Goal: Task Accomplishment & Management: Use online tool/utility

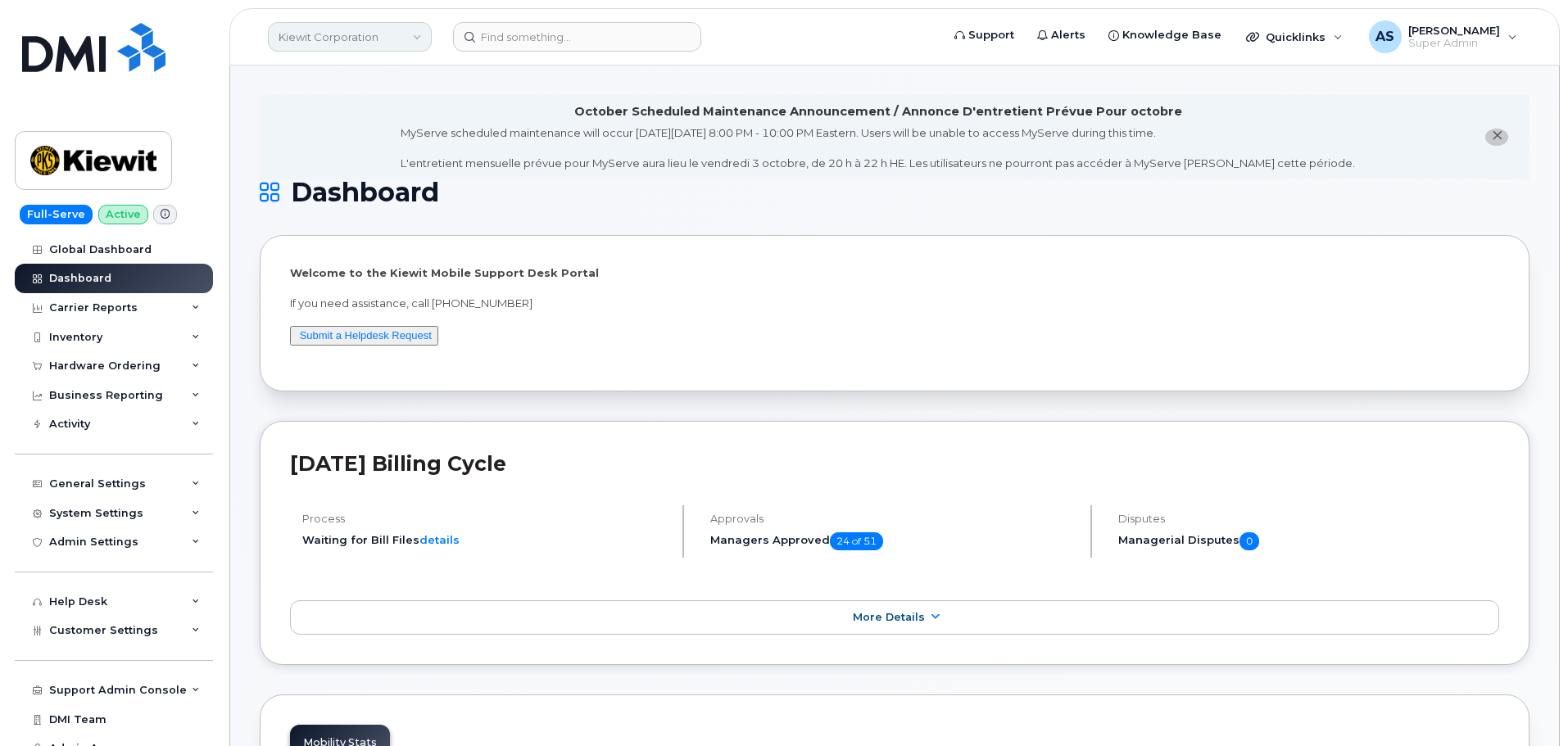
click at [373, 43] on link "Kiewit Corporation" at bounding box center [350, 36] width 164 height 29
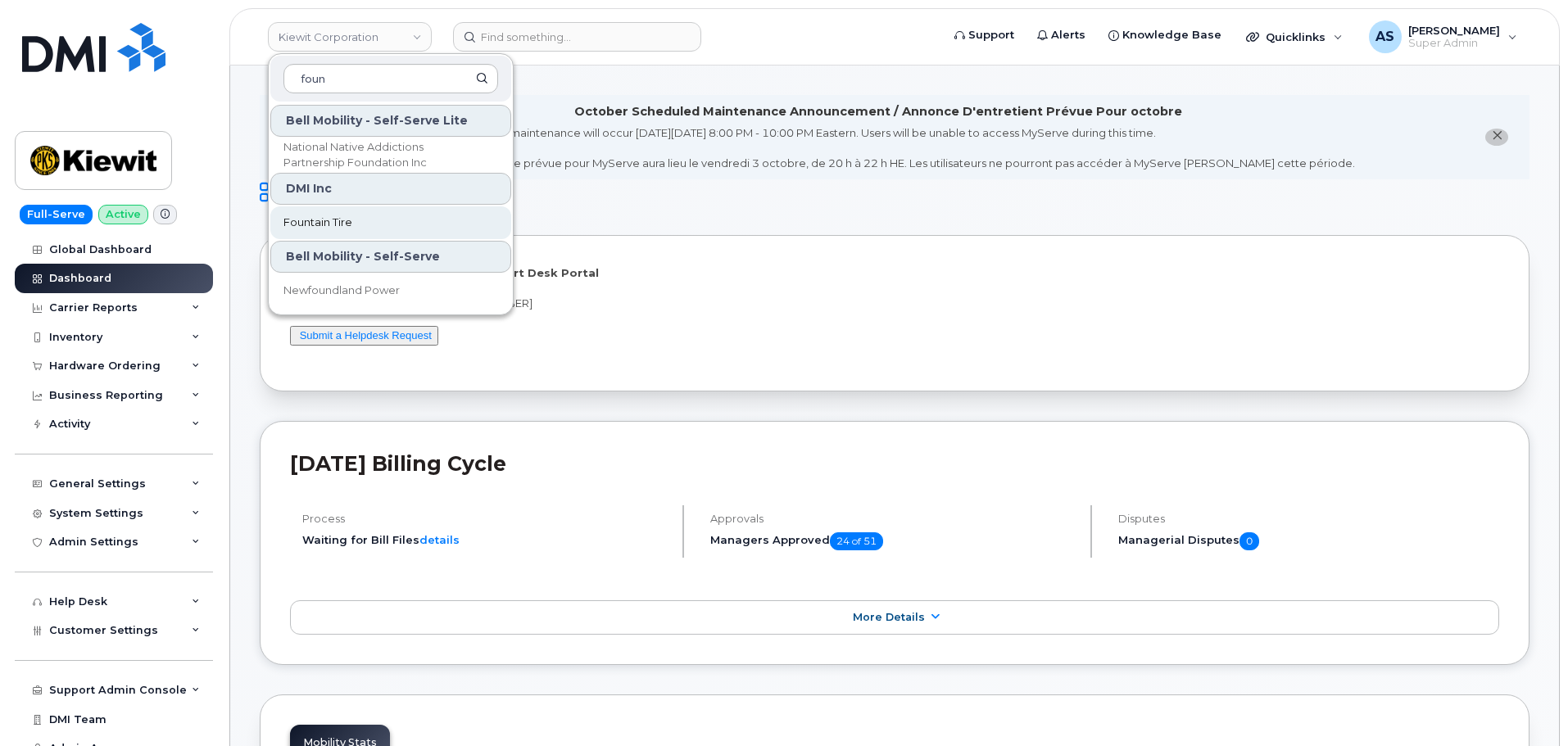
type input "foun"
click at [351, 226] on span "Fountain Tire" at bounding box center [317, 223] width 69 height 16
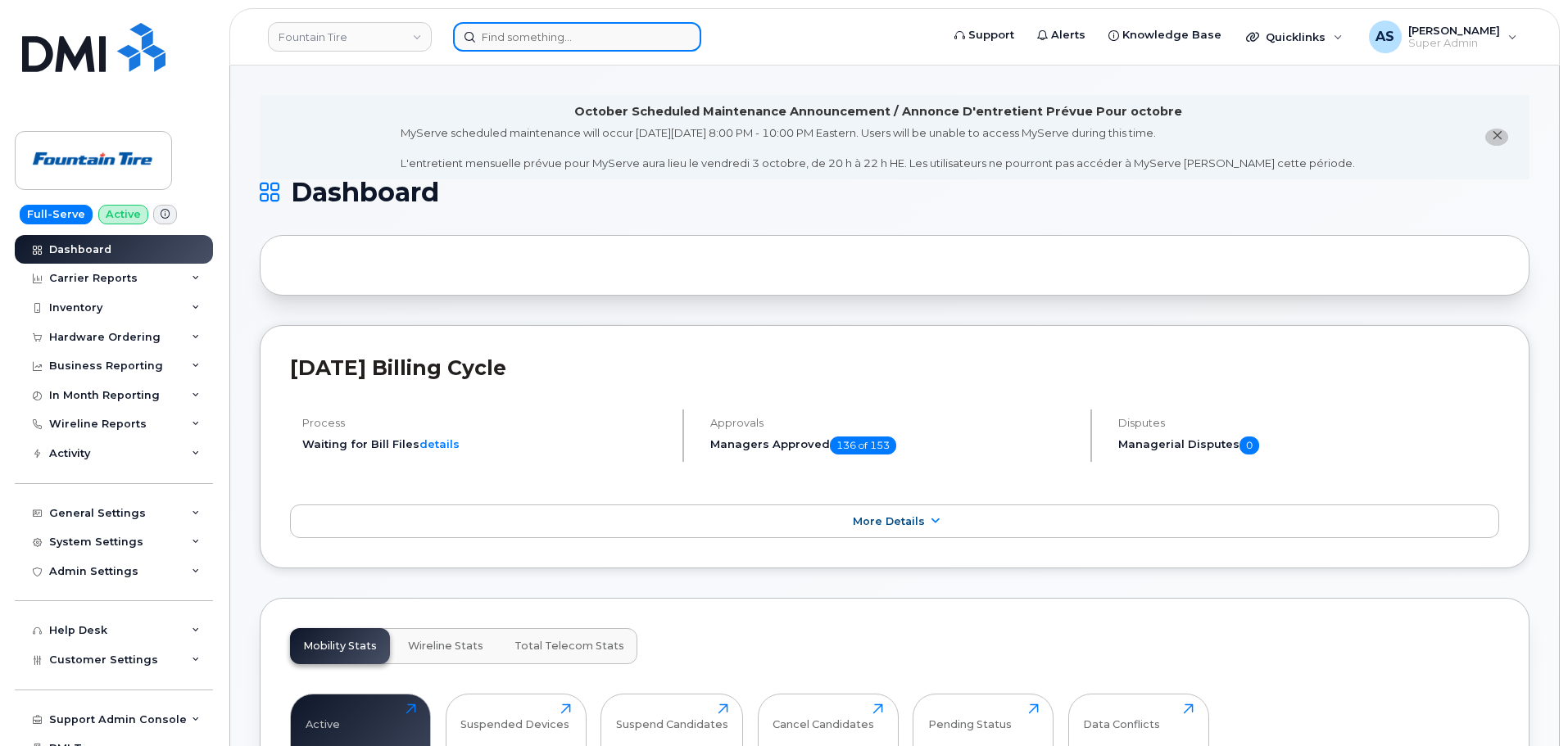
click at [546, 44] on input at bounding box center [576, 36] width 248 height 29
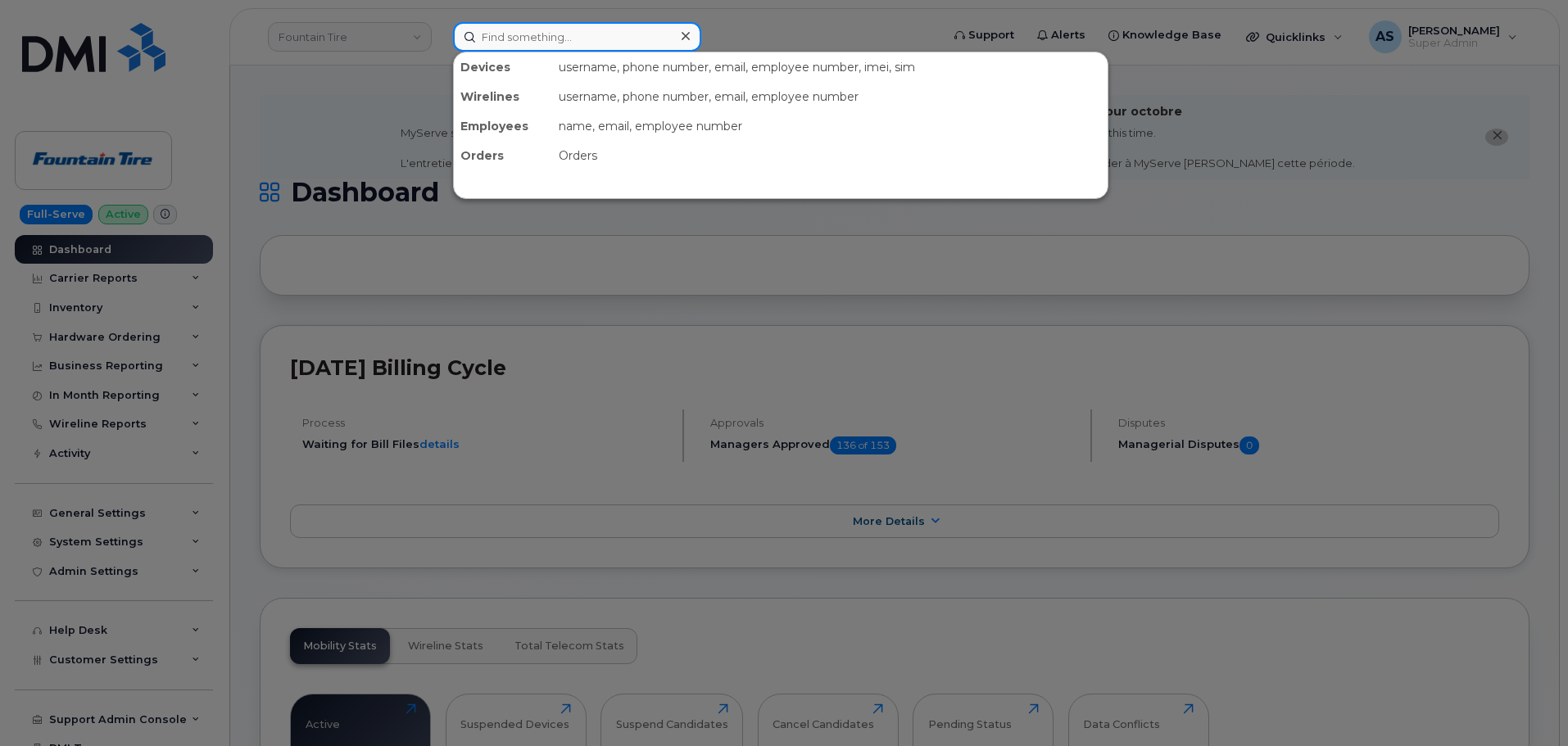
paste input "2502078539"
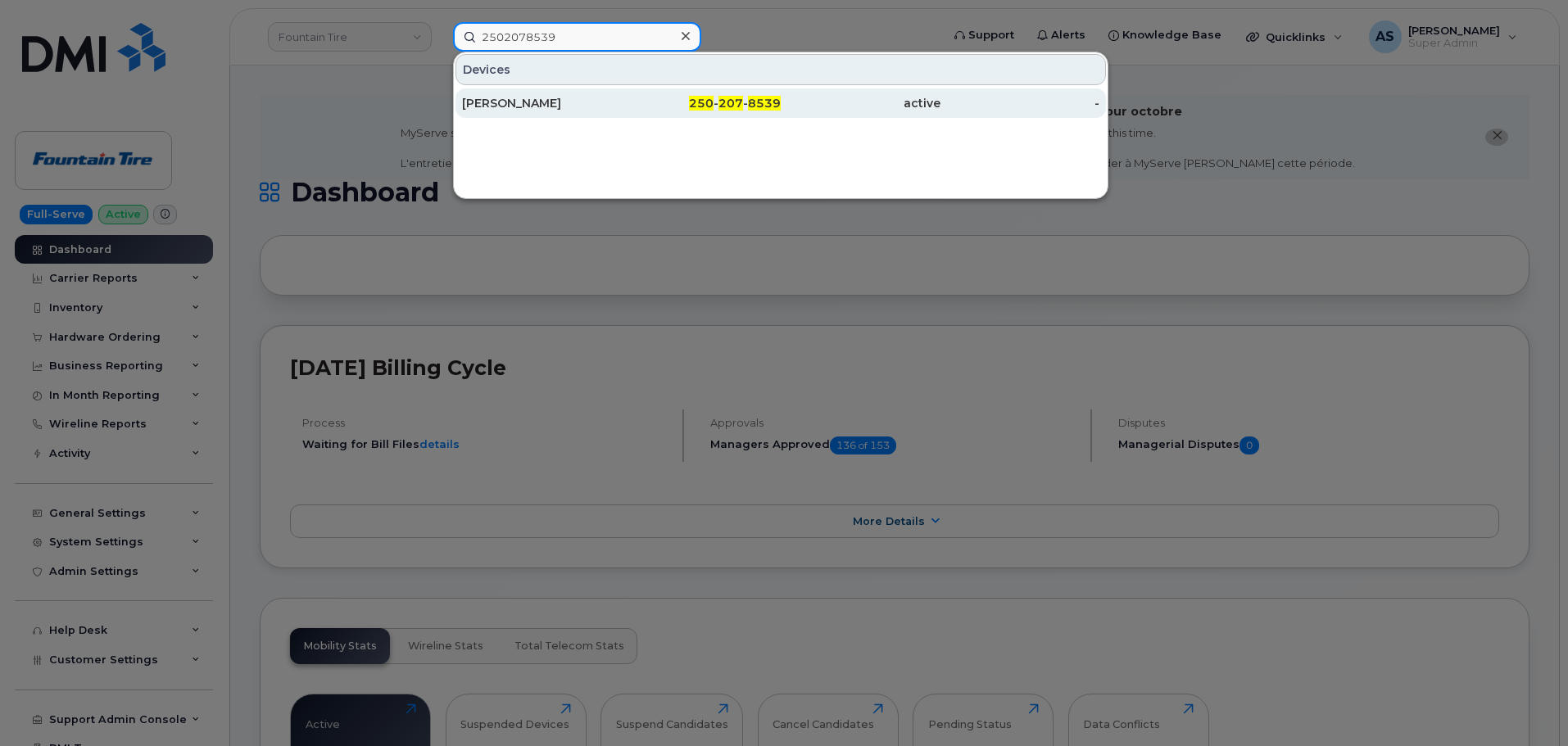
type input "2502078539"
click at [500, 100] on div "[PERSON_NAME]" at bounding box center [542, 103] width 159 height 16
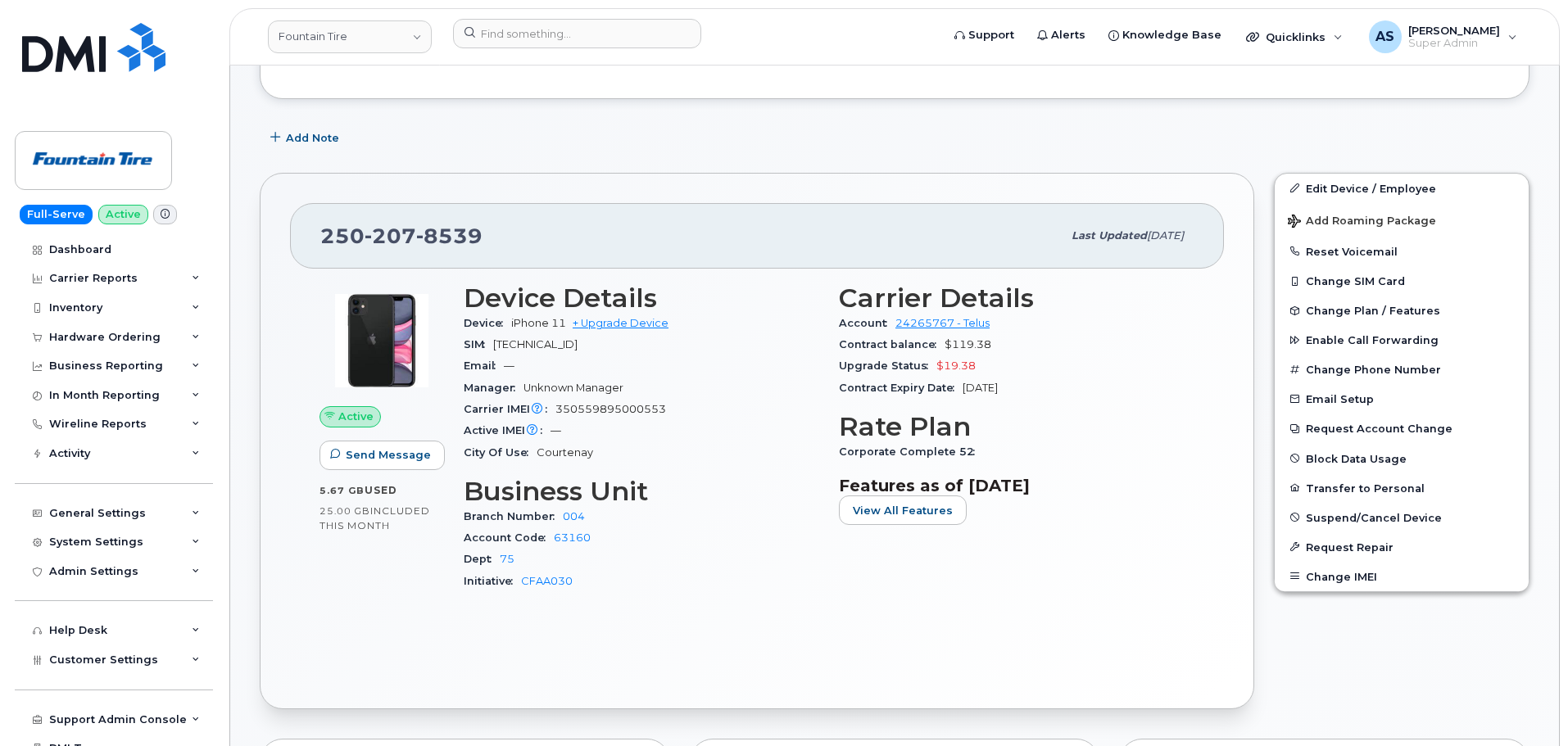
scroll to position [327, 0]
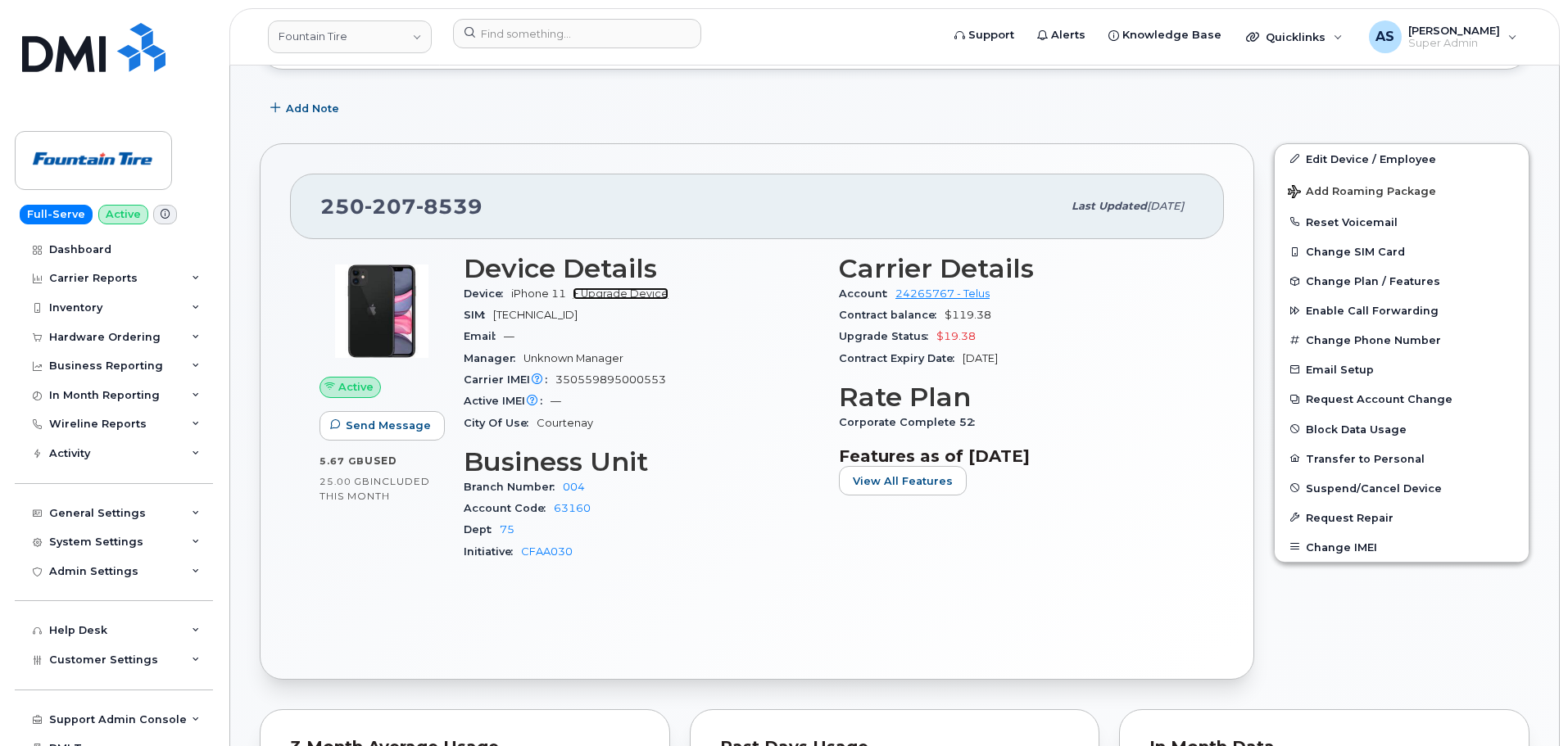
click at [618, 290] on link "+ Upgrade Device" at bounding box center [621, 293] width 96 height 12
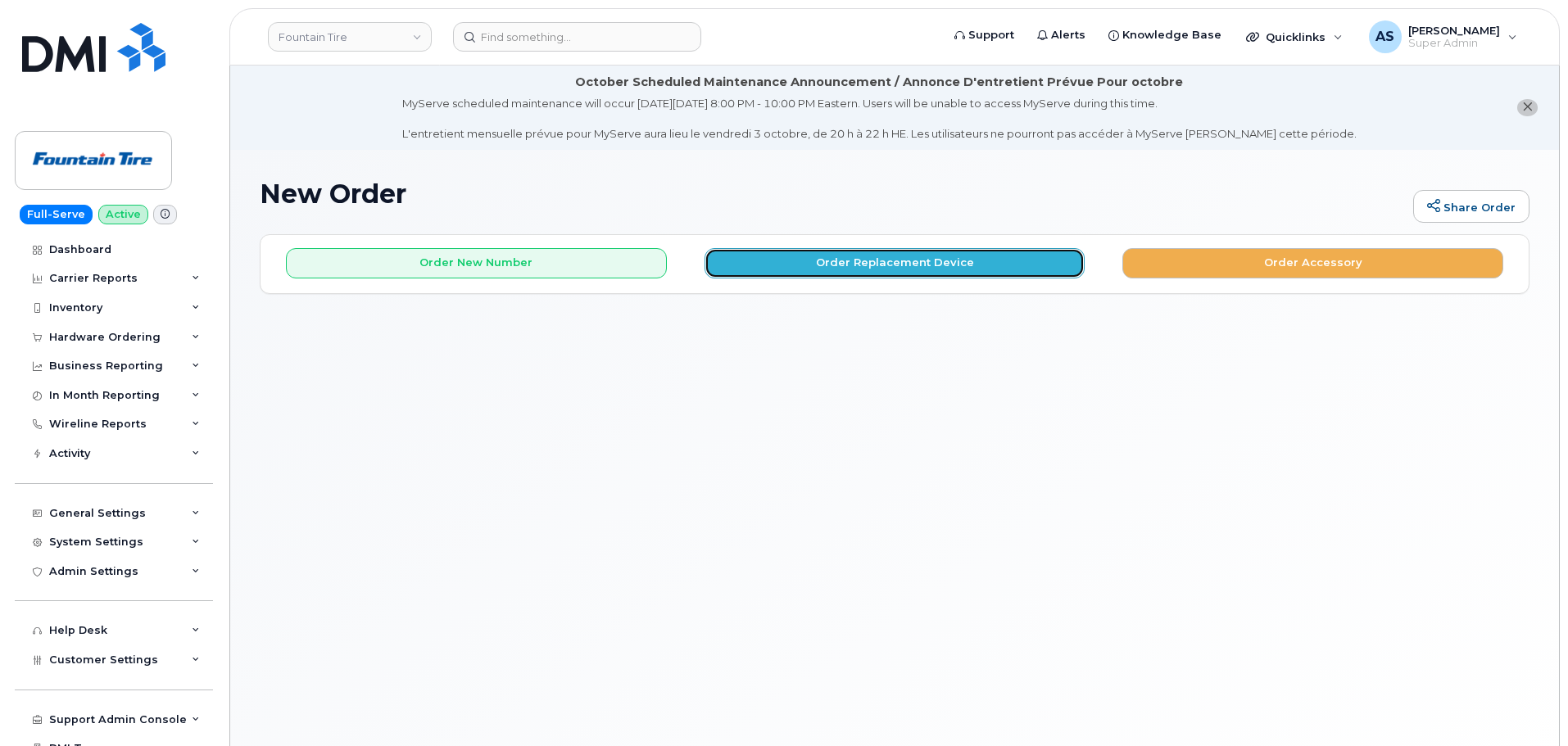
click at [828, 265] on button "Order Replacement Device" at bounding box center [895, 263] width 381 height 30
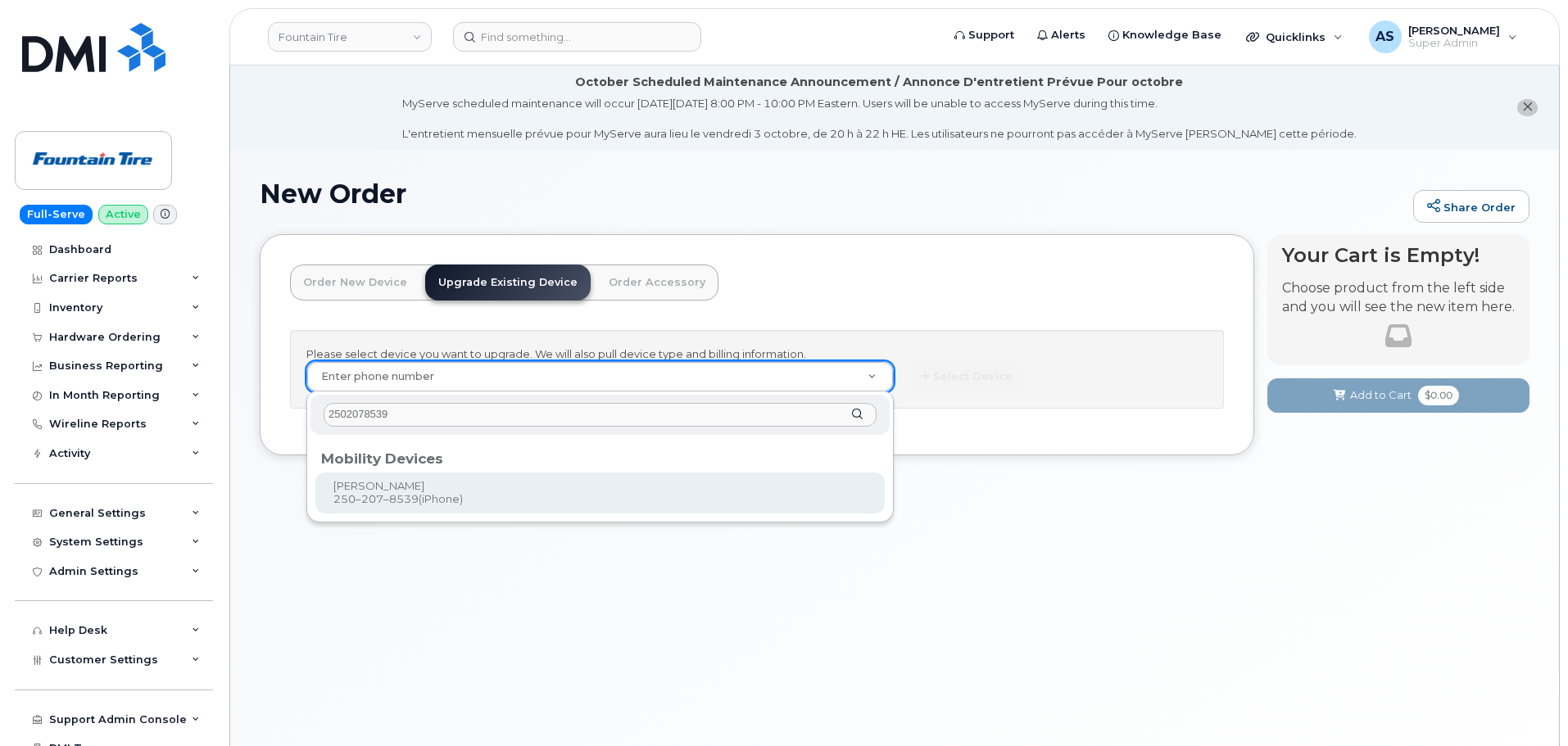
type input "2502078539"
type input "778005"
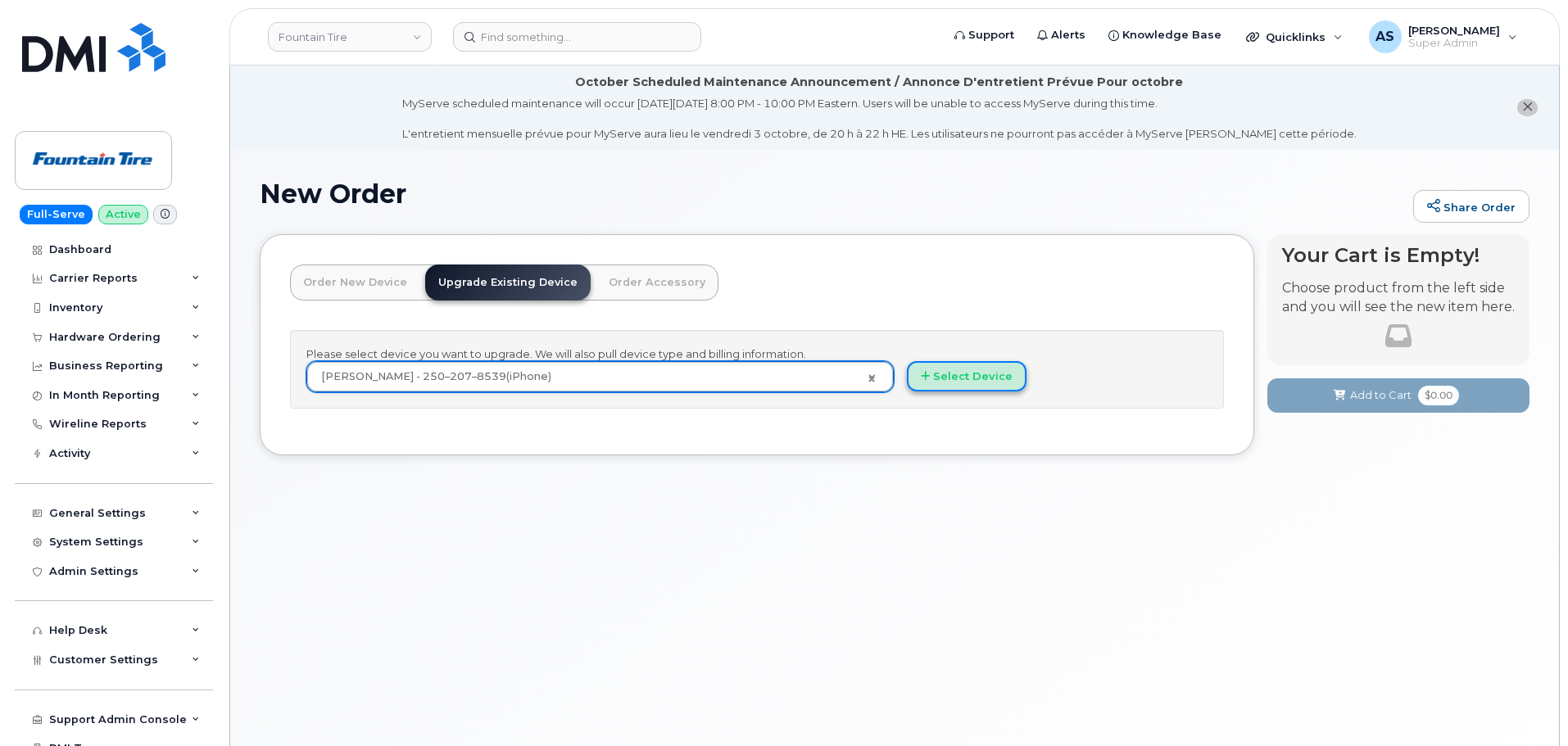
click at [986, 373] on button "Select Device" at bounding box center [966, 376] width 120 height 30
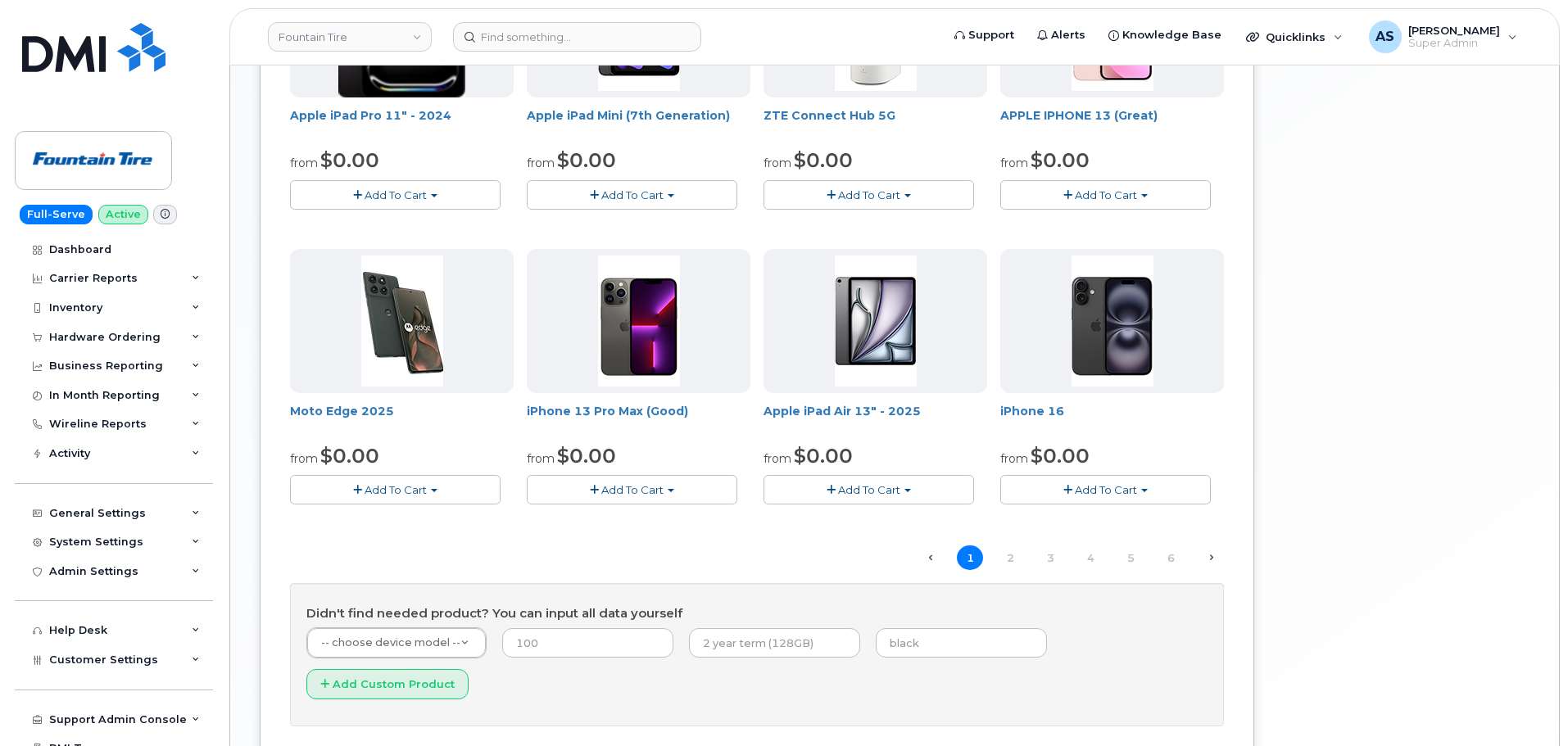
scroll to position [1050, 0]
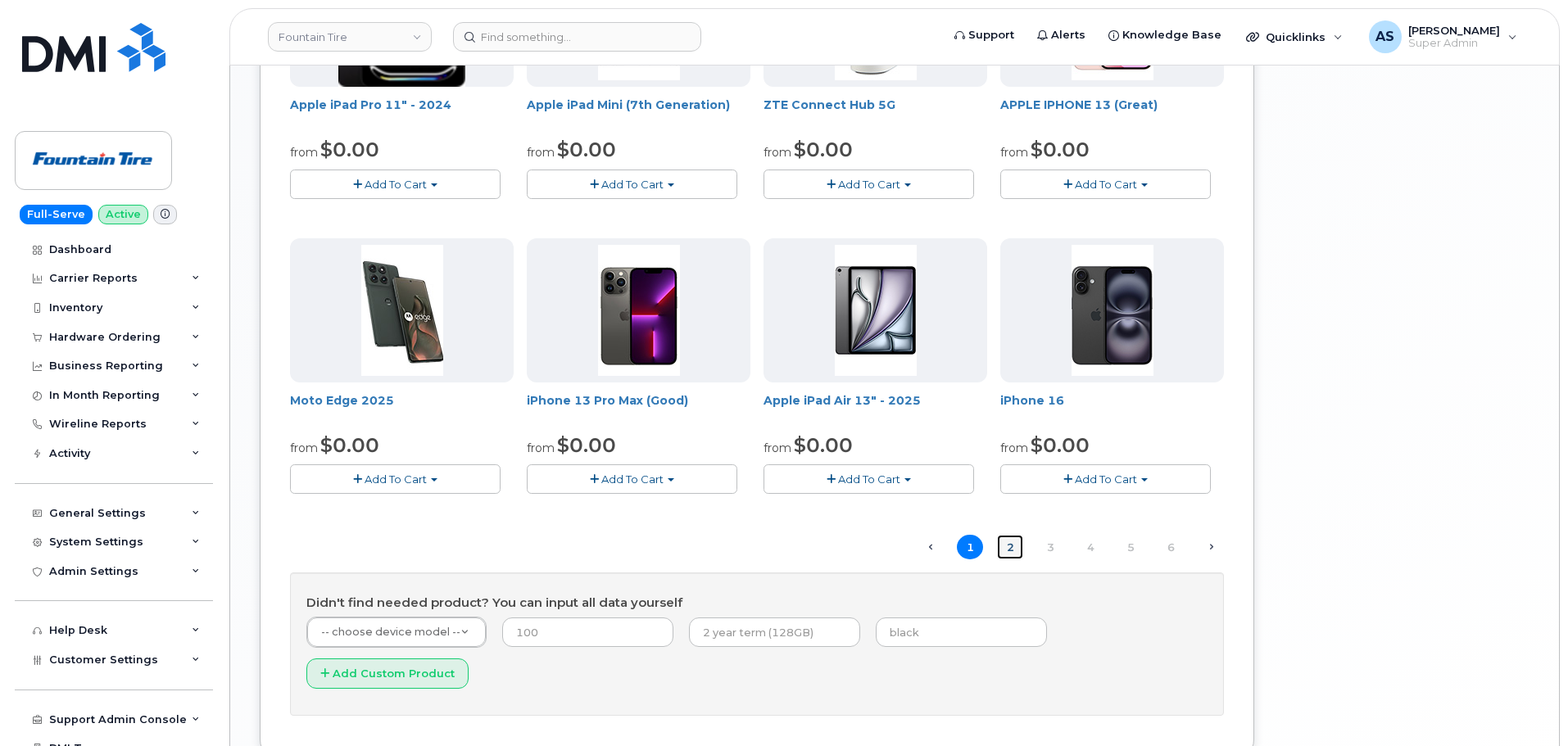
click at [1012, 545] on link "2" at bounding box center [1010, 547] width 26 height 25
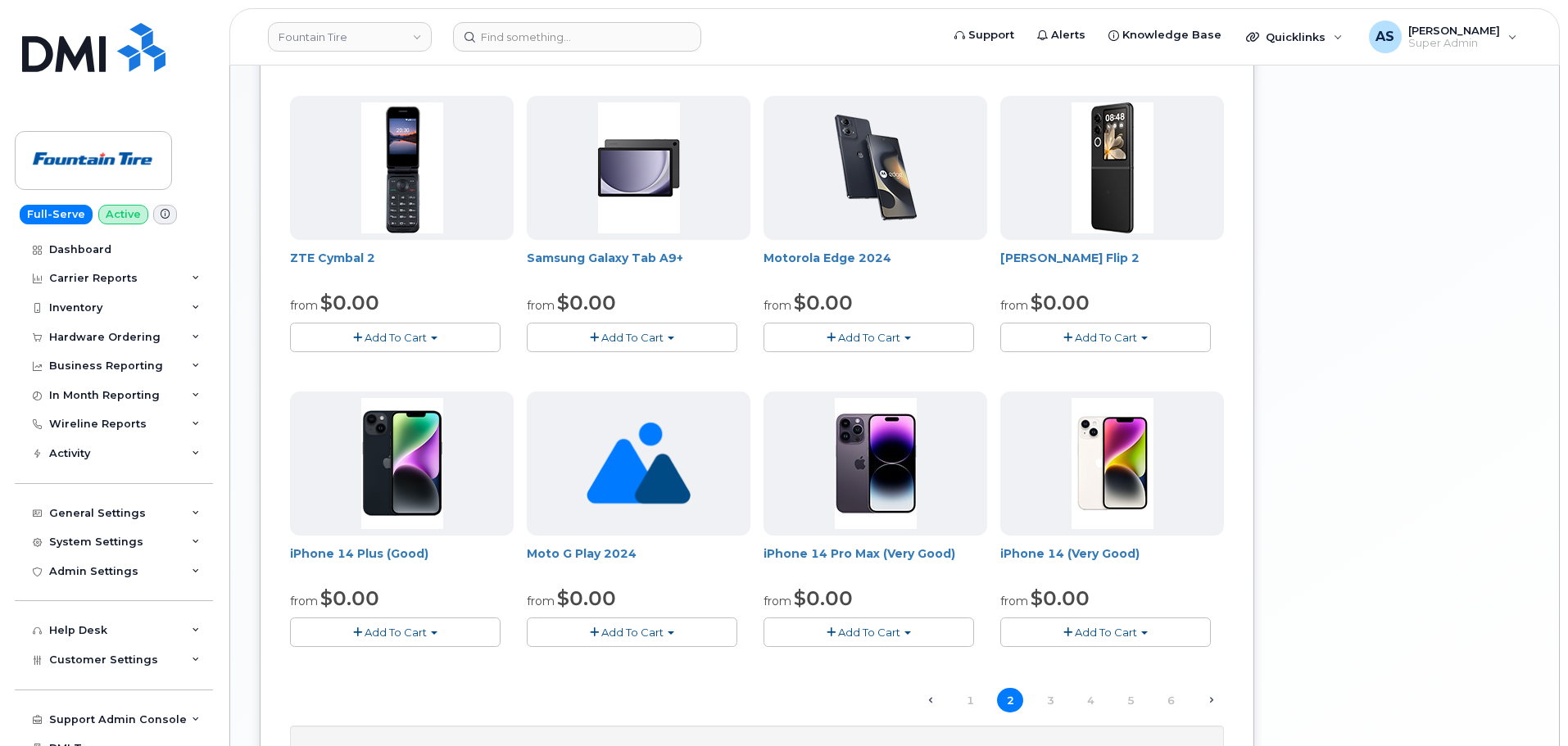
scroll to position [1075, 0]
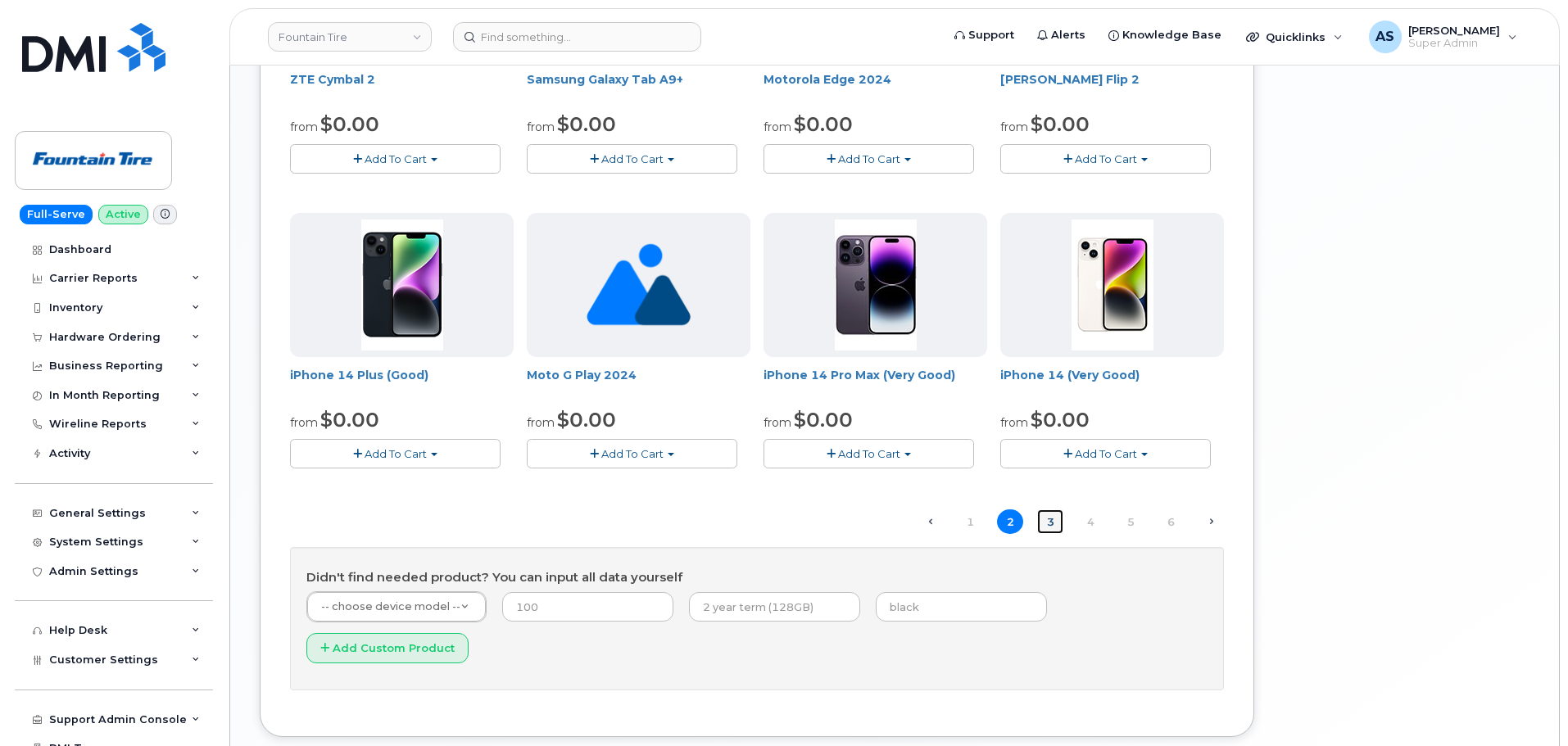
click at [1046, 526] on link "3" at bounding box center [1051, 522] width 26 height 25
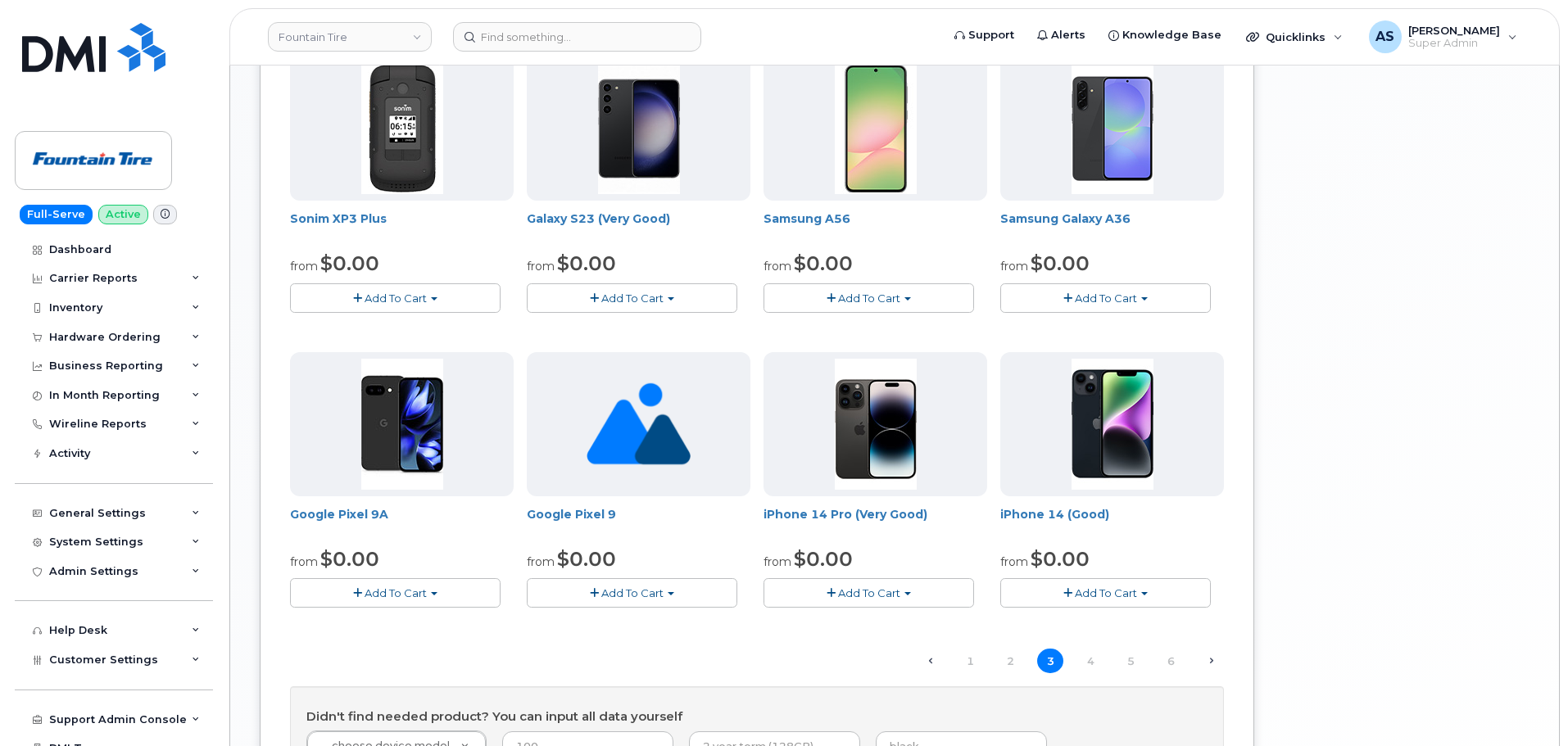
scroll to position [993, 0]
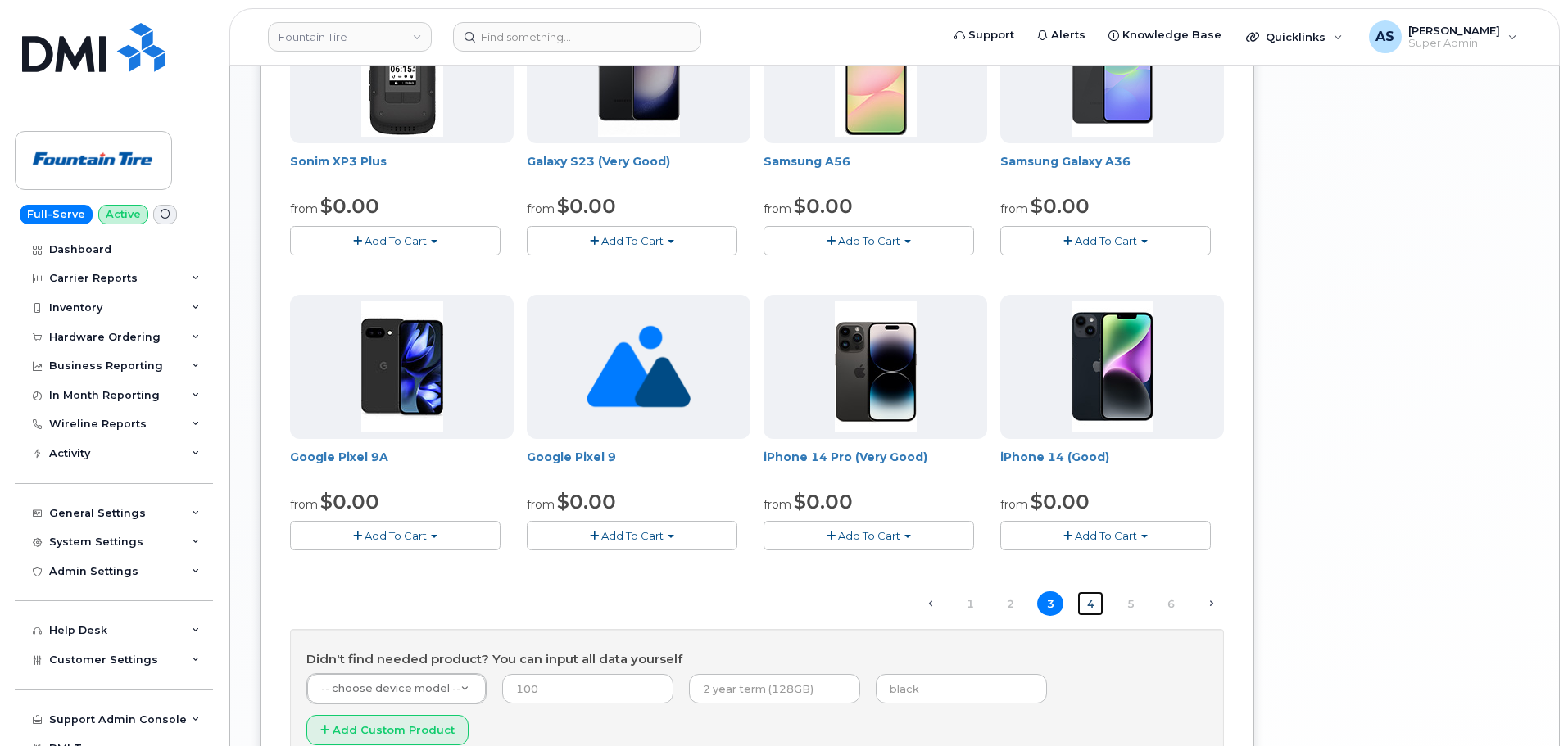
click at [1091, 602] on link "4" at bounding box center [1091, 604] width 26 height 25
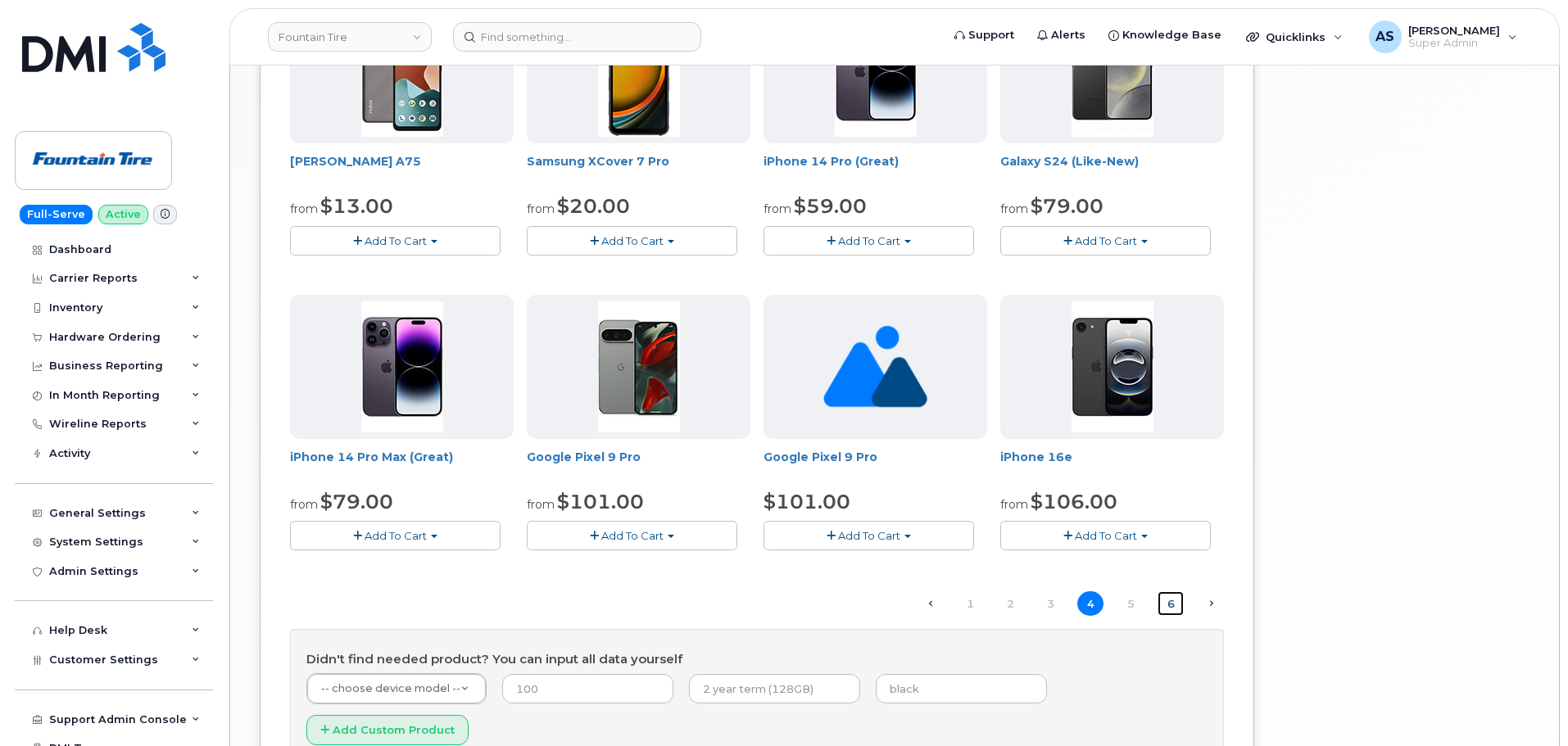
click at [1163, 605] on link "6" at bounding box center [1171, 604] width 26 height 25
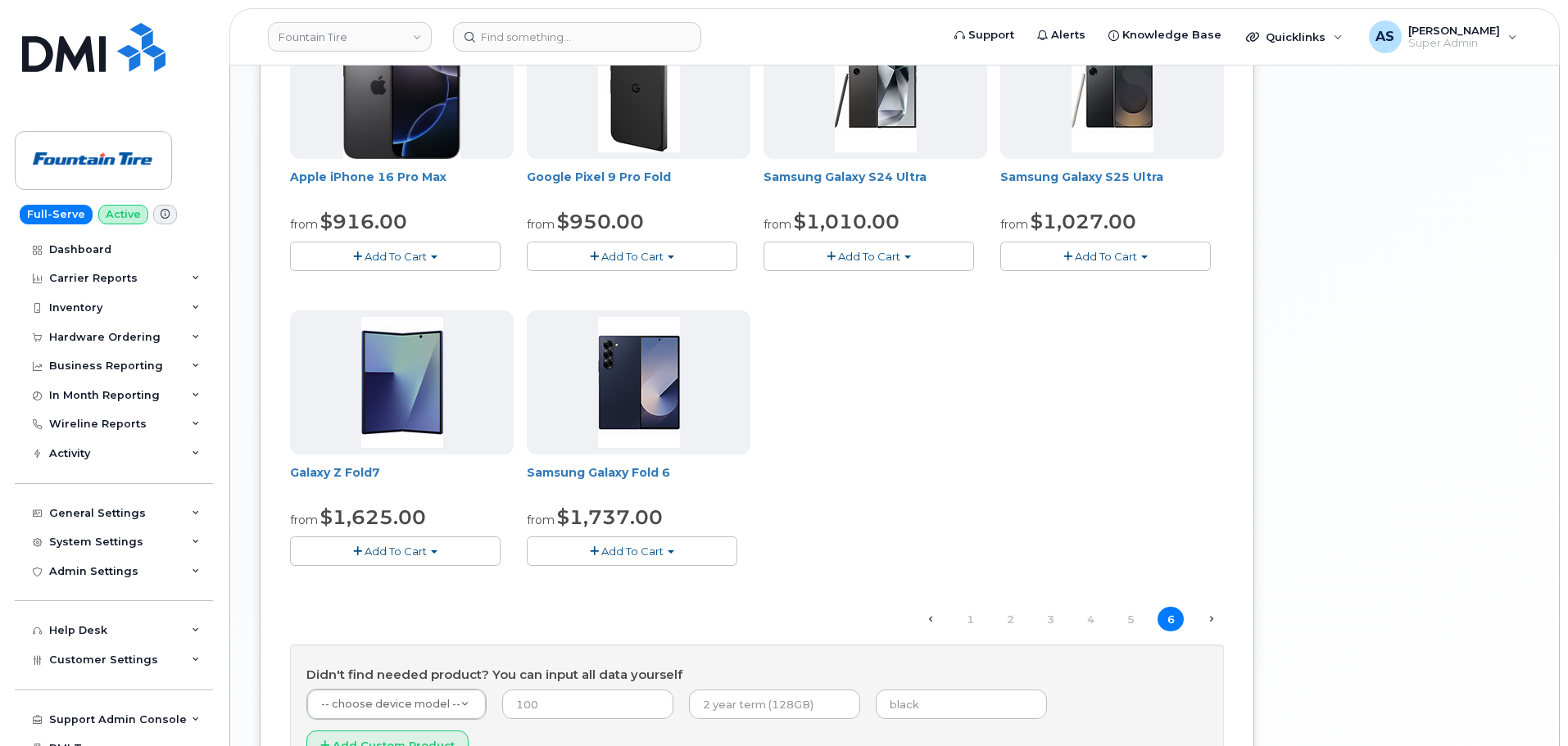
scroll to position [983, 0]
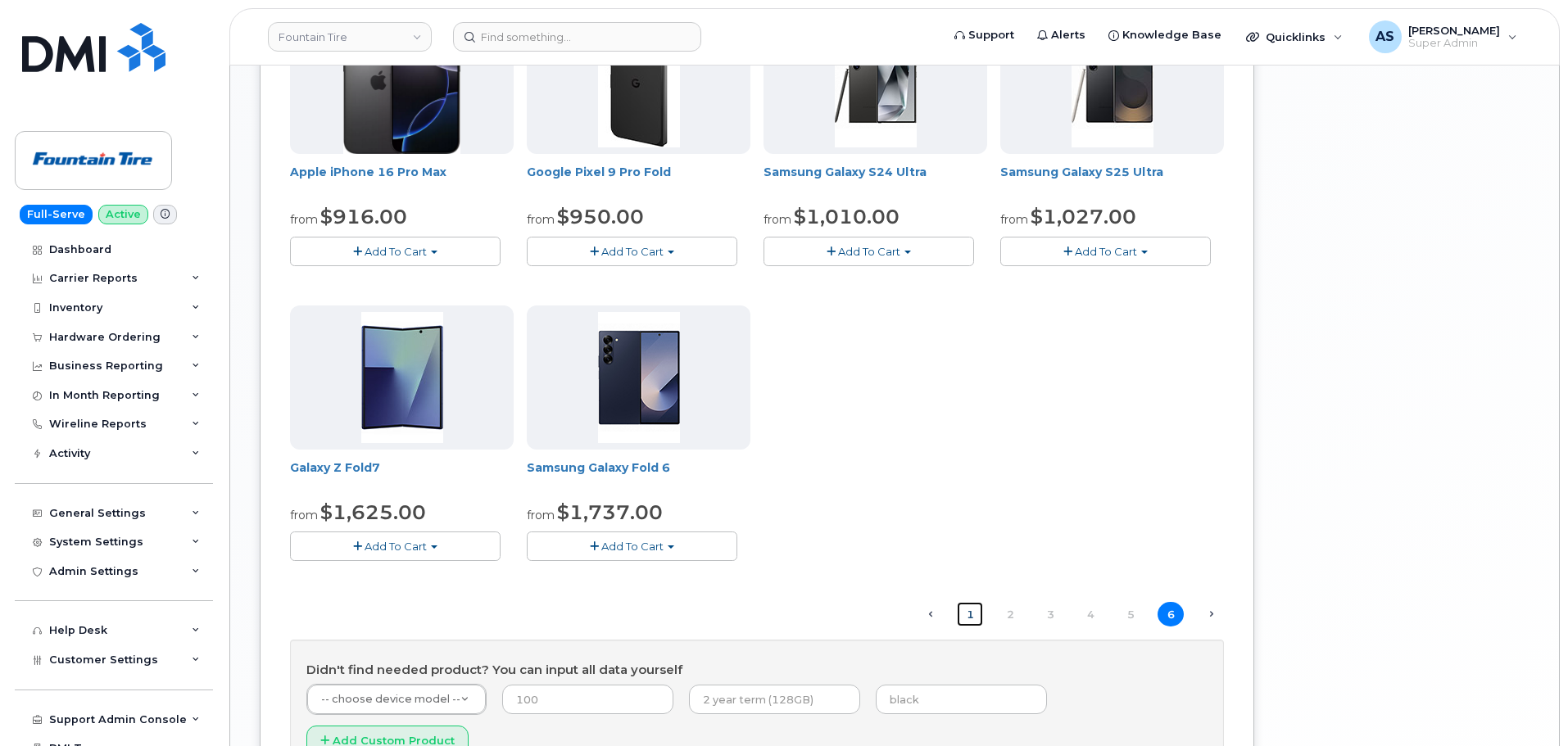
click at [971, 620] on link "1" at bounding box center [970, 614] width 26 height 25
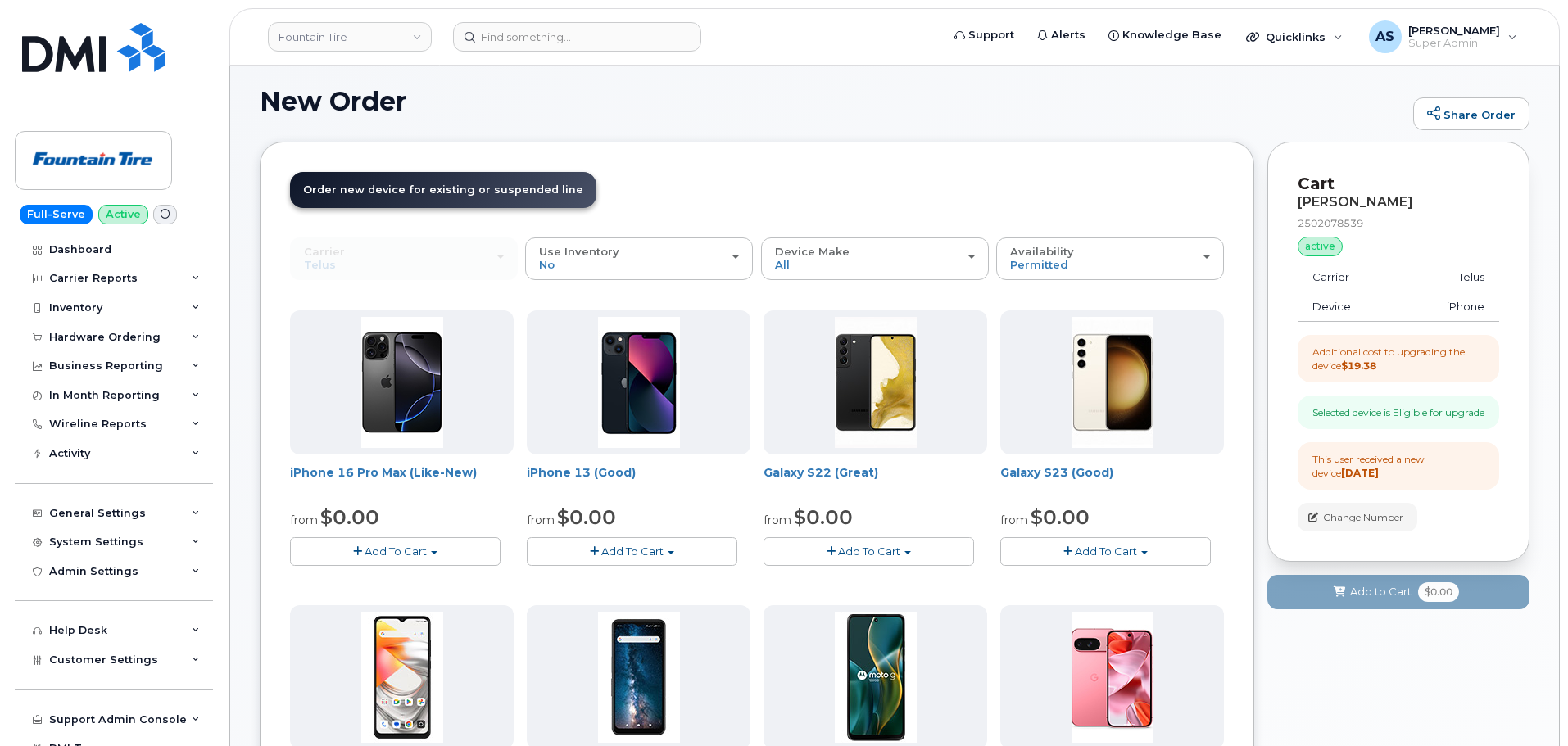
click at [642, 106] on h1 "New Order" at bounding box center [832, 101] width 1145 height 28
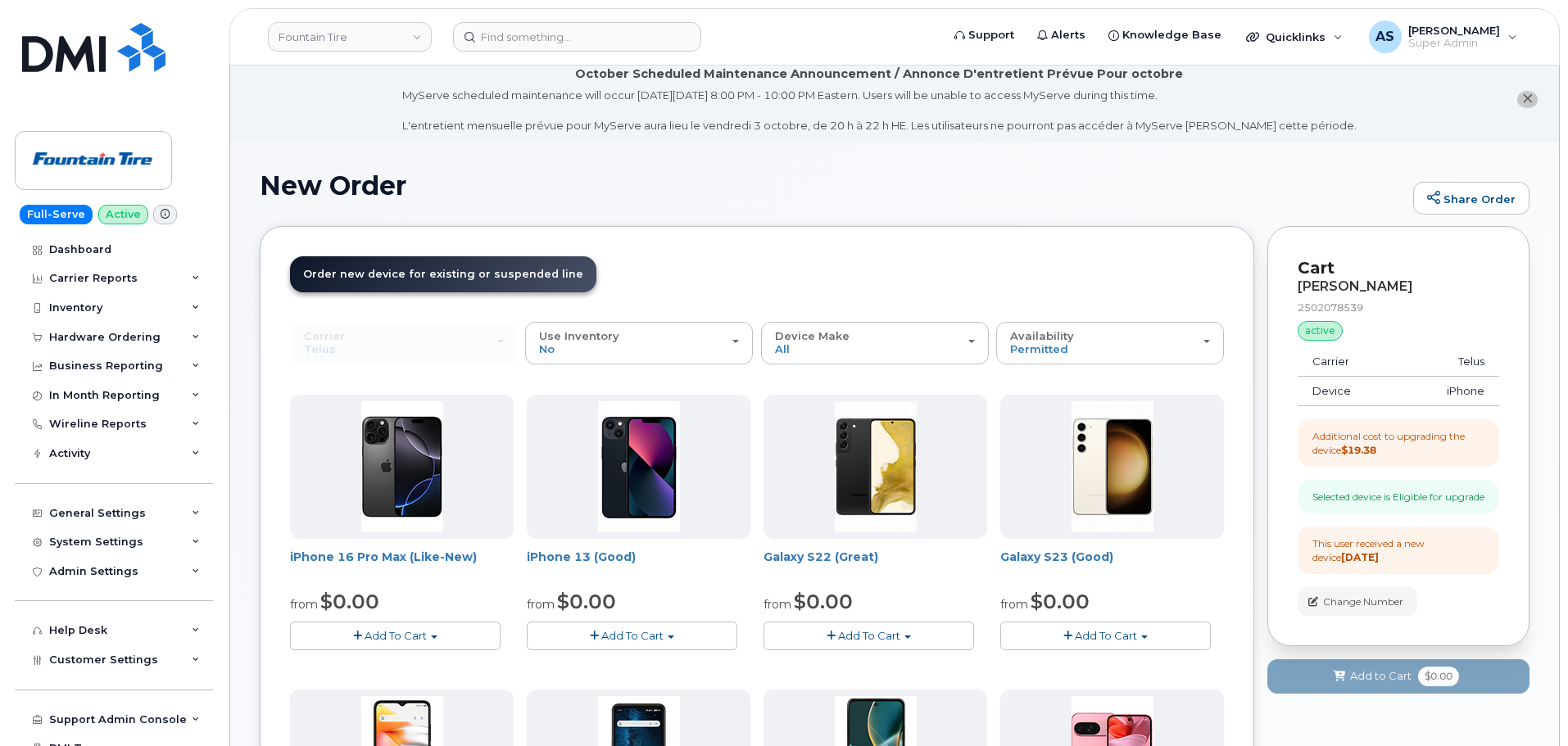
scroll to position [0, 0]
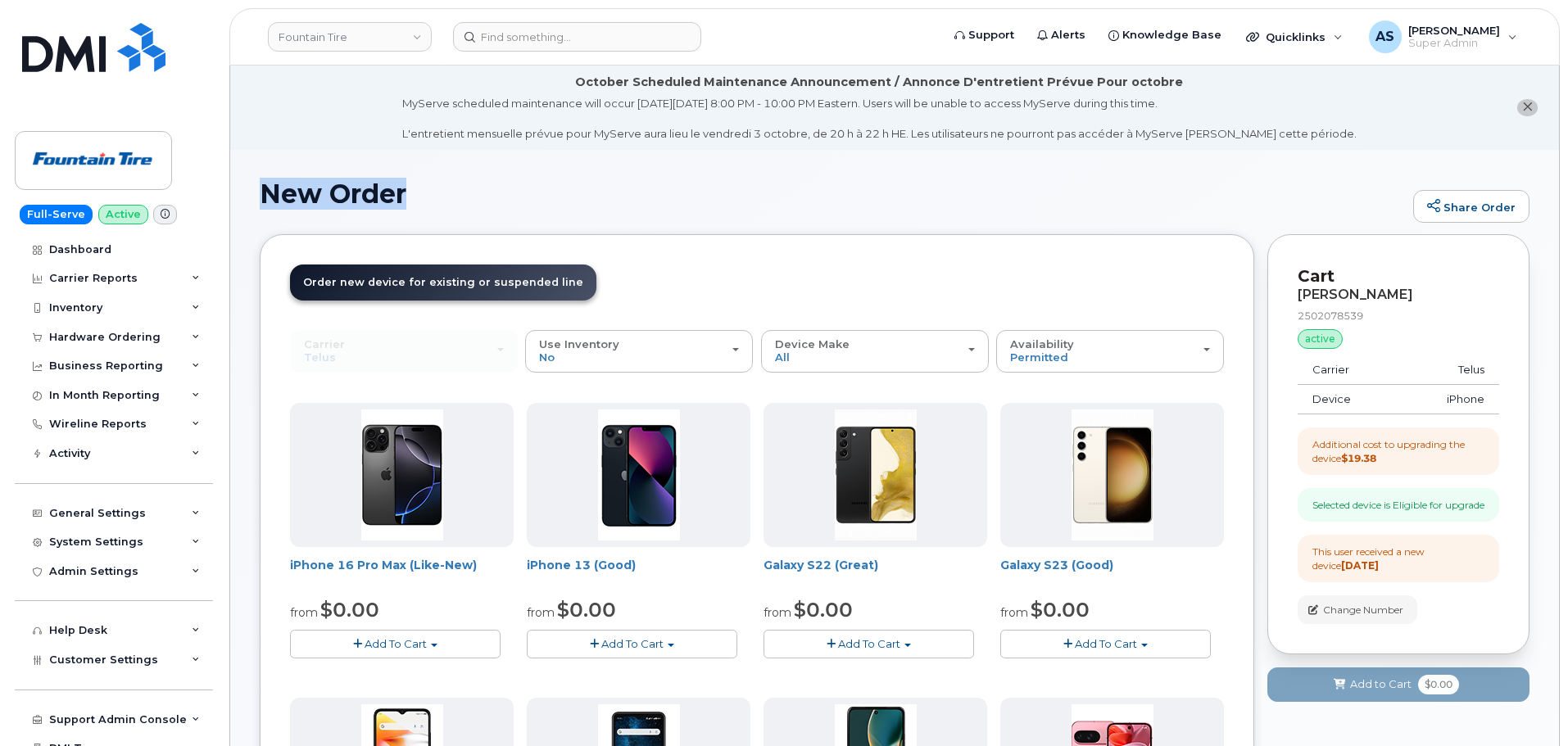
drag, startPoint x: 425, startPoint y: 192, endPoint x: 265, endPoint y: 193, distance: 160.0
click at [265, 193] on h1 "New Order" at bounding box center [832, 193] width 1145 height 28
click at [488, 179] on h1 "New Order" at bounding box center [832, 193] width 1145 height 28
click at [1532, 107] on button "close notification" at bounding box center [1527, 108] width 21 height 17
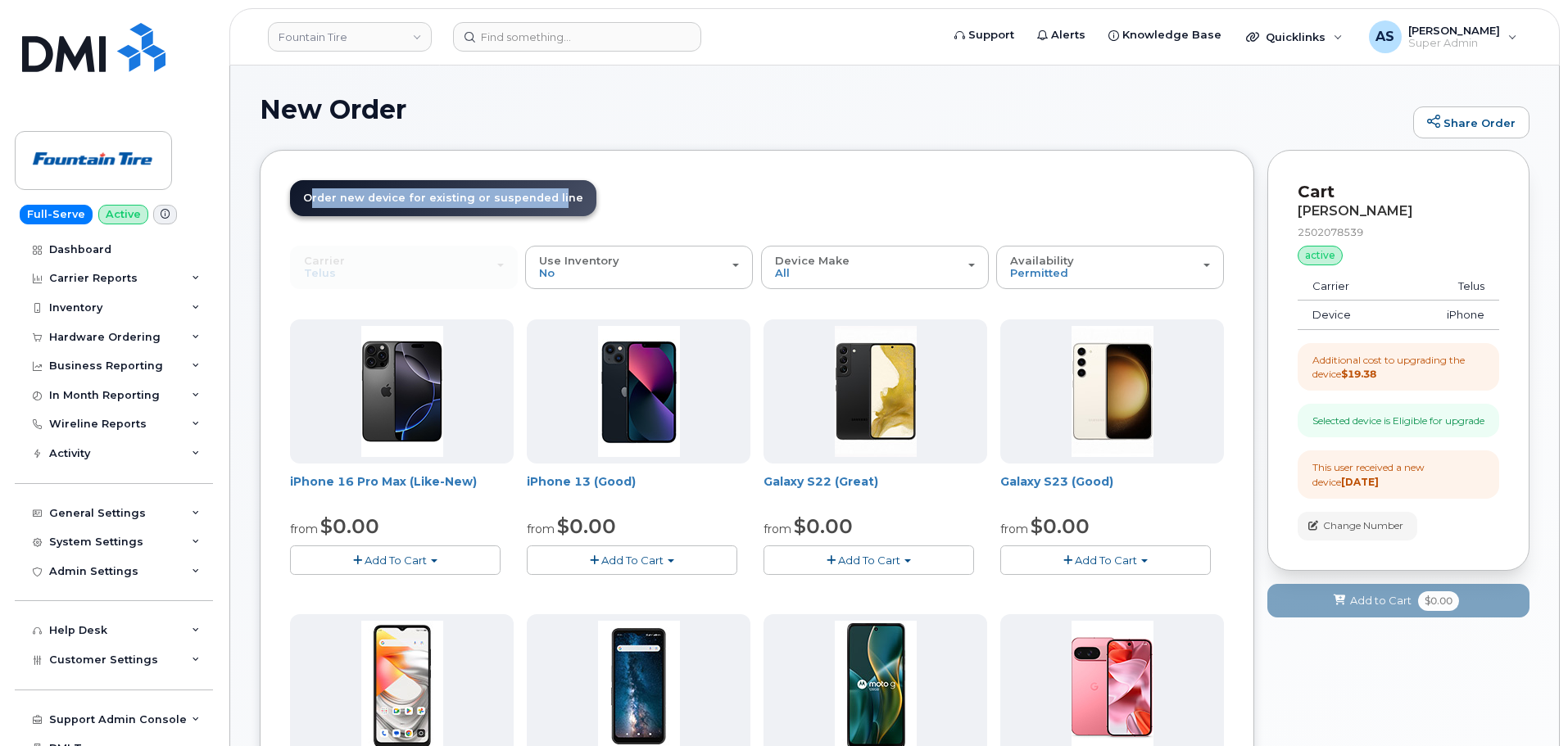
drag, startPoint x: 305, startPoint y: 193, endPoint x: 544, endPoint y: 189, distance: 239.0
click at [544, 189] on link "Order new device and new line Order new device for existing or suspended line O…" at bounding box center [442, 198] width 307 height 36
drag, startPoint x: 568, startPoint y: 166, endPoint x: 387, endPoint y: 192, distance: 182.9
drag, startPoint x: 309, startPoint y: 199, endPoint x: 333, endPoint y: 192, distance: 25.0
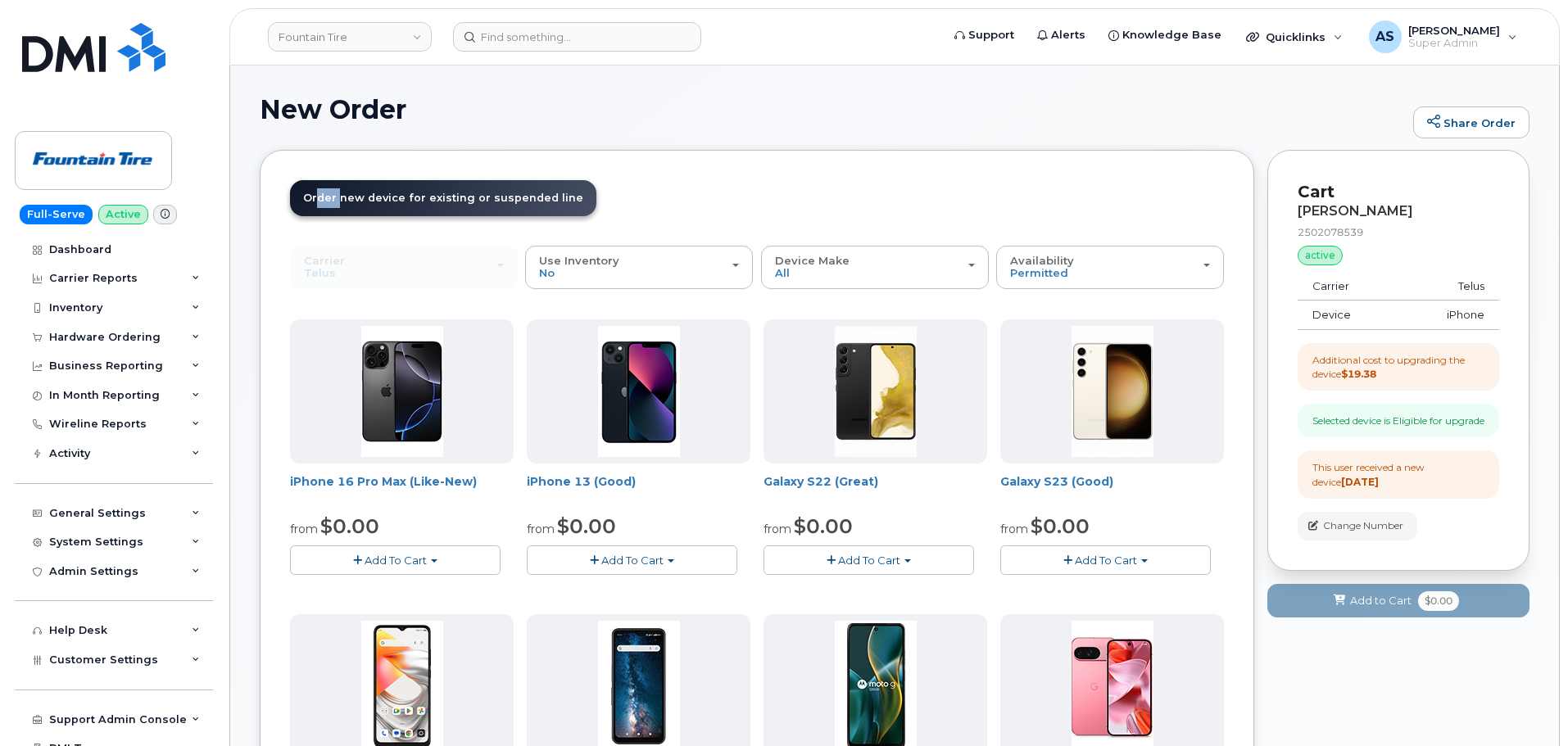
click at [333, 192] on span "Order new device for existing or suspended line" at bounding box center [442, 197] width 280 height 12
drag, startPoint x: 302, startPoint y: 196, endPoint x: 559, endPoint y: 202, distance: 257.1
click at [559, 202] on link "Order new device and new line Order new device for existing or suspended line O…" at bounding box center [442, 198] width 307 height 36
drag, startPoint x: 662, startPoint y: 146, endPoint x: 655, endPoint y: 151, distance: 8.6
click at [658, 149] on div "New Order Share Order" at bounding box center [894, 123] width 1270 height 55
